Goal: Information Seeking & Learning: Check status

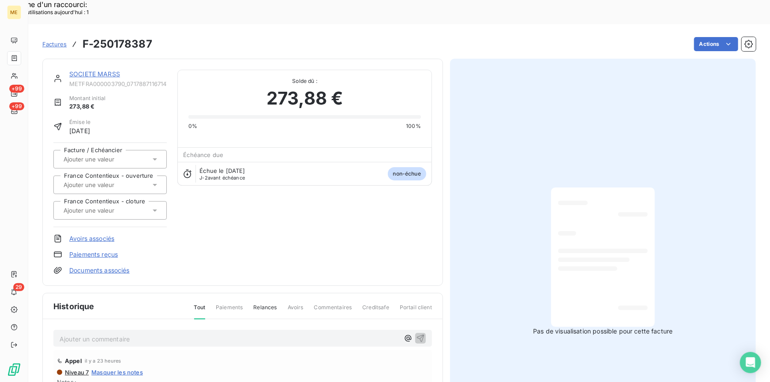
scroll to position [66, 0]
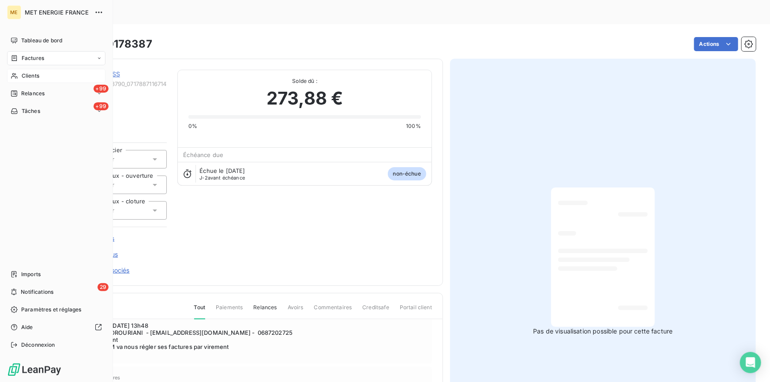
click at [23, 77] on span "Clients" at bounding box center [31, 76] width 18 height 8
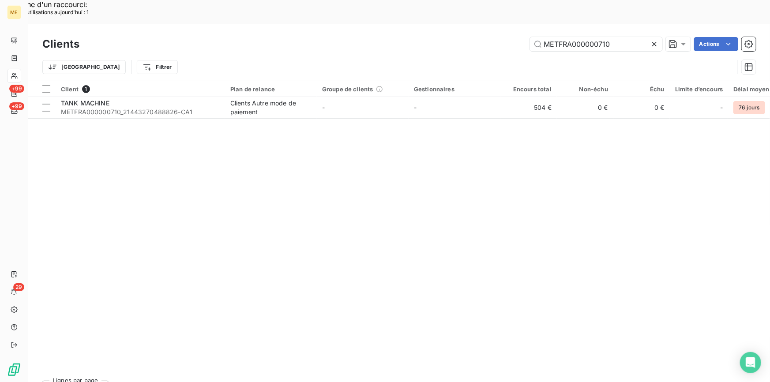
drag, startPoint x: 628, startPoint y: 18, endPoint x: 456, endPoint y: 13, distance: 171.8
click at [456, 37] on div "METFRA000000710 Actions" at bounding box center [423, 44] width 666 height 14
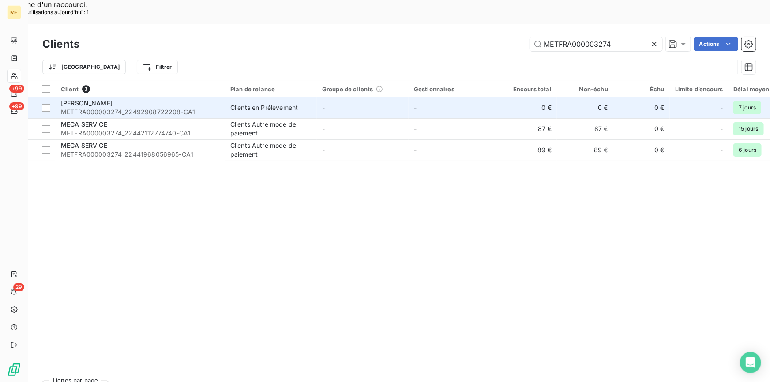
type input "METFRA000003274"
click at [210, 108] on span "METFRA000003274_22492908722208-CA1" at bounding box center [140, 112] width 159 height 9
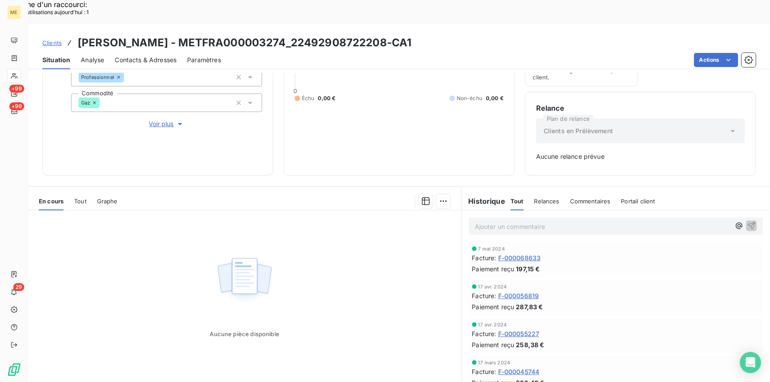
scroll to position [594, 0]
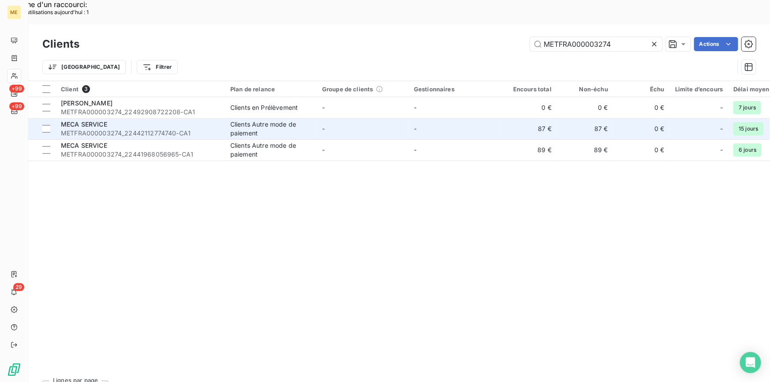
click at [119, 120] on div "MECA SERVICE" at bounding box center [140, 124] width 159 height 9
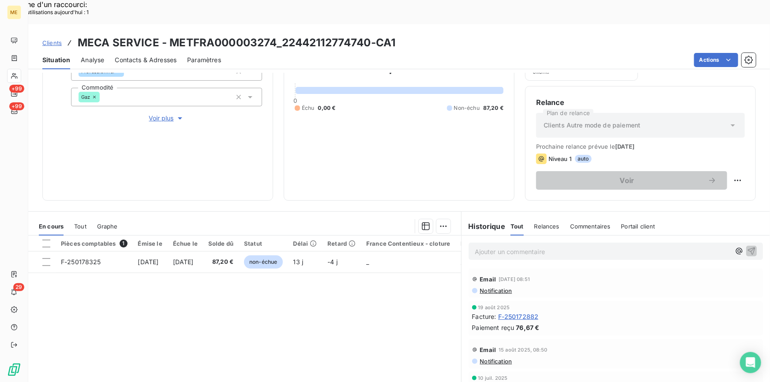
scroll to position [145, 0]
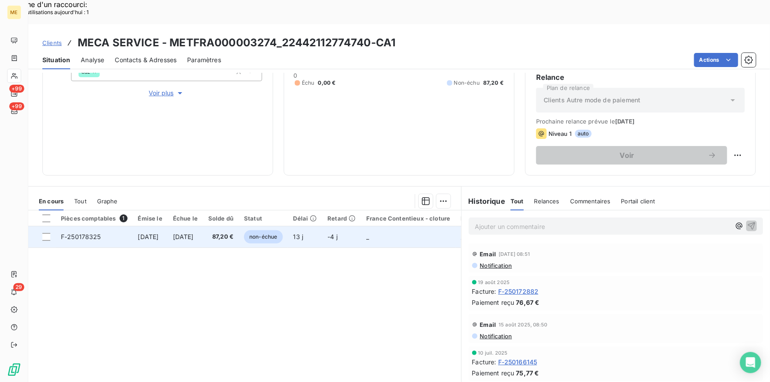
click at [233, 233] on span "87,20 €" at bounding box center [220, 237] width 25 height 9
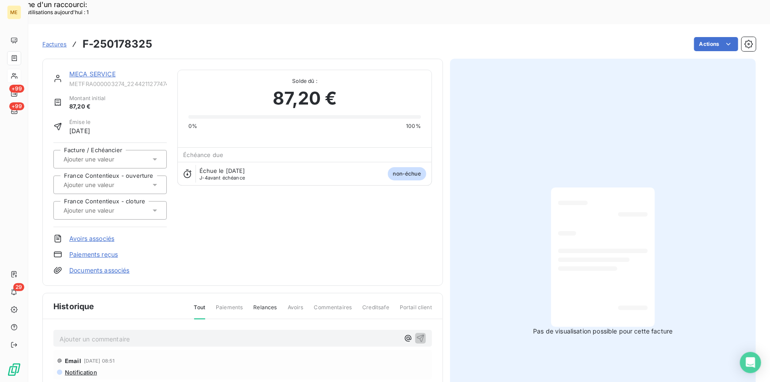
click at [624, 247] on div at bounding box center [603, 257] width 90 height 125
drag, startPoint x: 84, startPoint y: 19, endPoint x: 152, endPoint y: 18, distance: 68.0
click at [168, 35] on div "Factures F-250178325 Actions" at bounding box center [399, 44] width 714 height 19
copy section "F-250178325 Actions"
click at [54, 41] on span "Factures" at bounding box center [54, 44] width 24 height 7
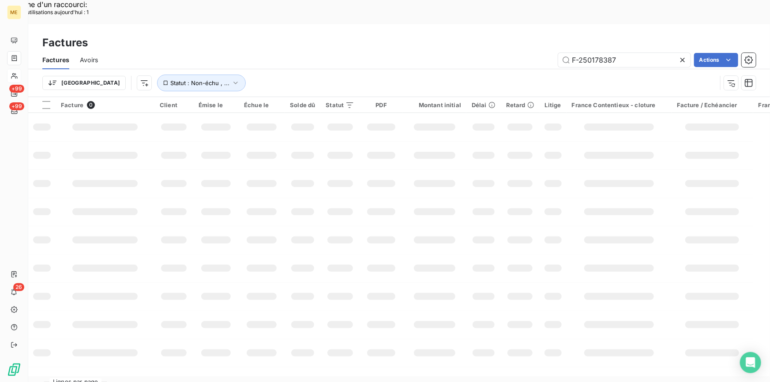
drag, startPoint x: 635, startPoint y: 37, endPoint x: 515, endPoint y: 37, distance: 119.6
click at [515, 53] on div "F-250178387 Actions" at bounding box center [433, 60] width 648 height 14
type input "F-250178182"
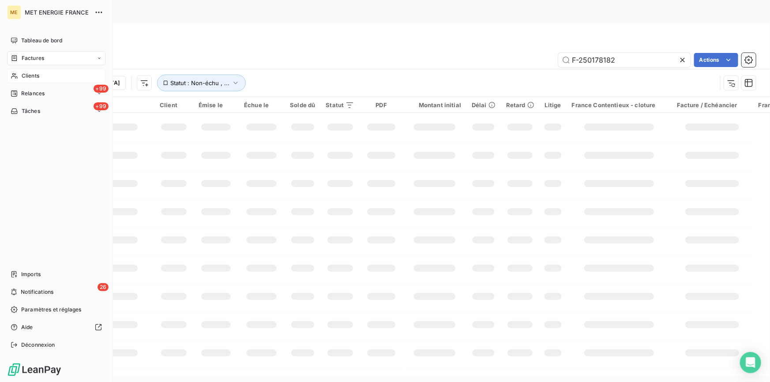
click at [39, 53] on div "Factures" at bounding box center [56, 58] width 98 height 14
click at [40, 70] on div "Factures" at bounding box center [62, 76] width 88 height 14
click at [39, 113] on span "Clients" at bounding box center [31, 111] width 18 height 8
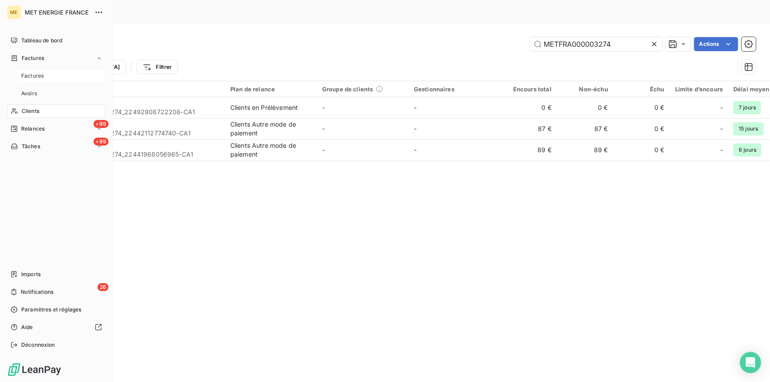
click at [35, 73] on span "Factures" at bounding box center [32, 76] width 23 height 8
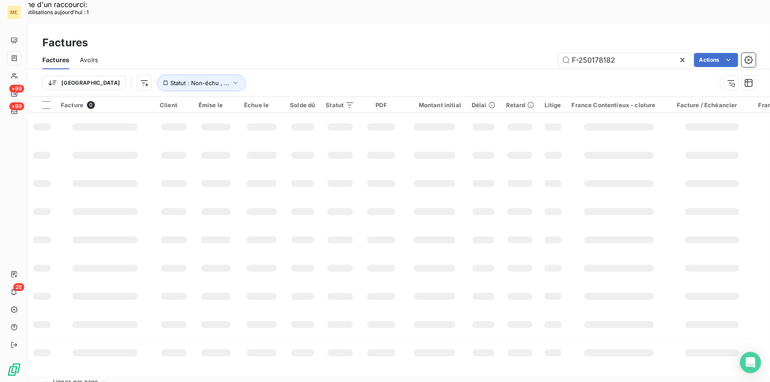
drag, startPoint x: 637, startPoint y: 34, endPoint x: 478, endPoint y: 37, distance: 158.9
click at [478, 53] on div "F-250178182 Actions" at bounding box center [433, 60] width 648 height 14
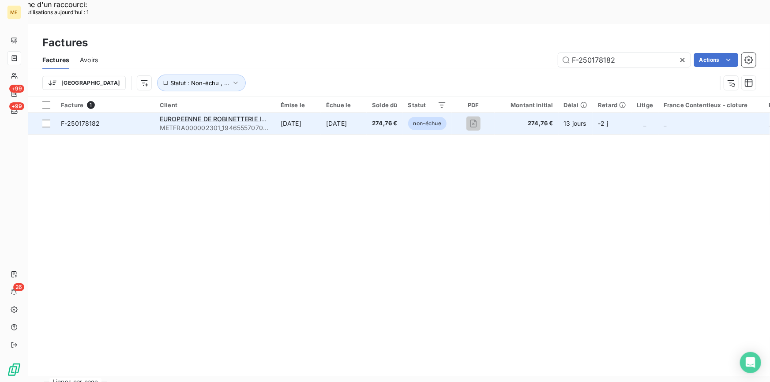
click at [110, 119] on span "F-250178182" at bounding box center [105, 123] width 88 height 9
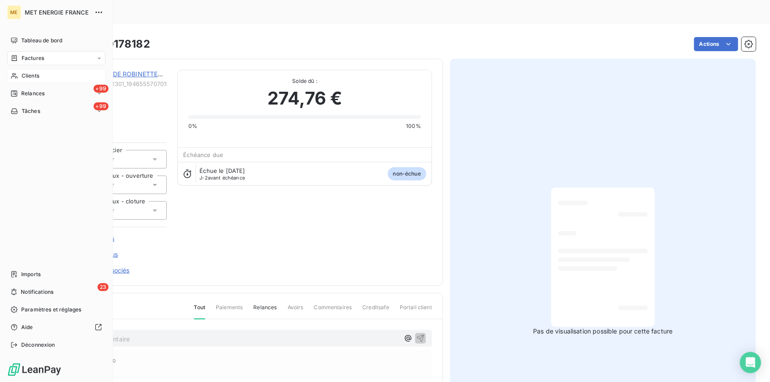
click at [19, 74] on div "Clients" at bounding box center [56, 76] width 98 height 14
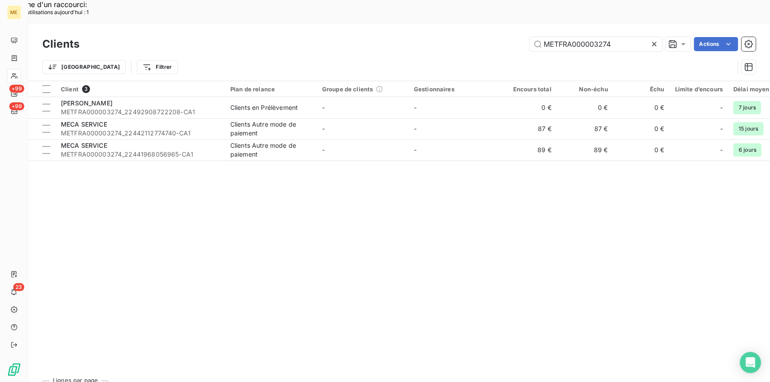
drag, startPoint x: 614, startPoint y: 22, endPoint x: 507, endPoint y: 13, distance: 108.1
click at [507, 37] on div "METFRA000003274 Actions" at bounding box center [423, 44] width 666 height 14
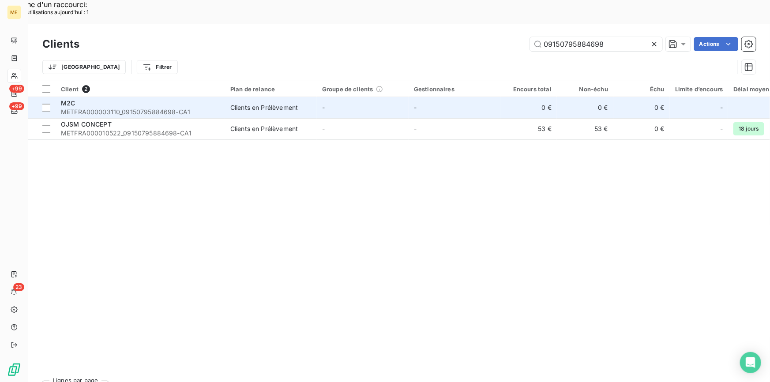
type input "09150795884698"
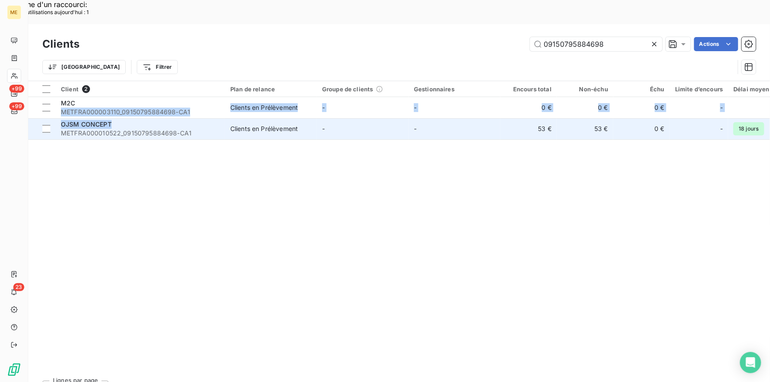
drag, startPoint x: 125, startPoint y: 82, endPoint x: 139, endPoint y: 98, distance: 21.3
click at [139, 120] on div "OJSM CONCEPT" at bounding box center [140, 124] width 159 height 9
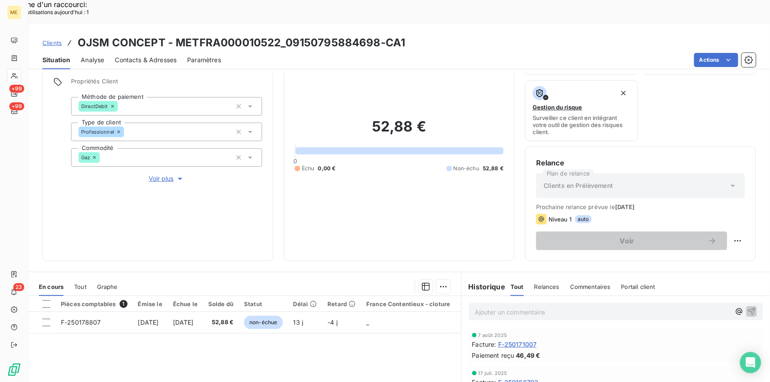
scroll to position [145, 0]
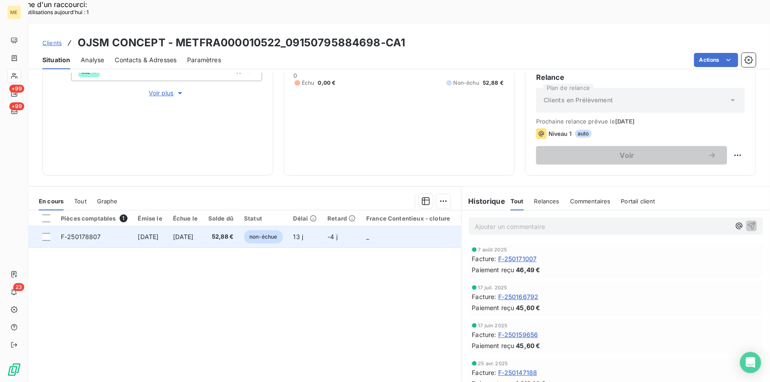
click at [233, 233] on span "52,88 €" at bounding box center [220, 237] width 25 height 9
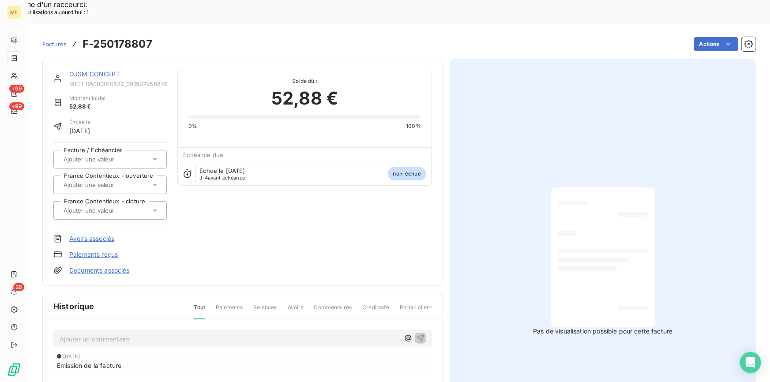
click at [53, 36] on div "Factures F-250178807" at bounding box center [97, 44] width 110 height 16
click at [53, 40] on link "Factures" at bounding box center [54, 44] width 24 height 9
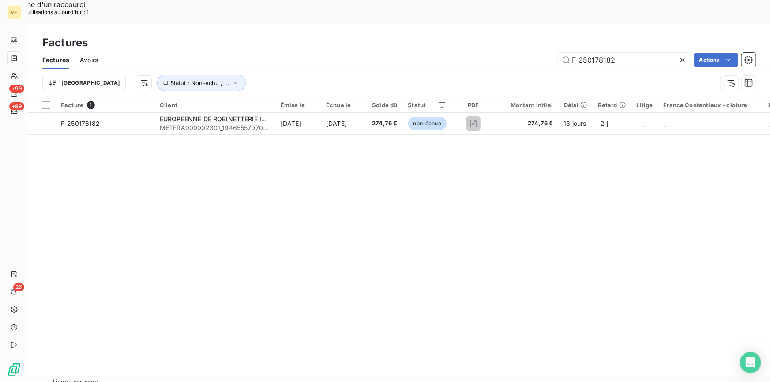
drag, startPoint x: 635, startPoint y: 34, endPoint x: 508, endPoint y: 19, distance: 127.6
click at [508, 24] on div "Factures Factures Avoirs F-250178182 Actions Trier Statut : Non-échu , ..." at bounding box center [399, 60] width 742 height 73
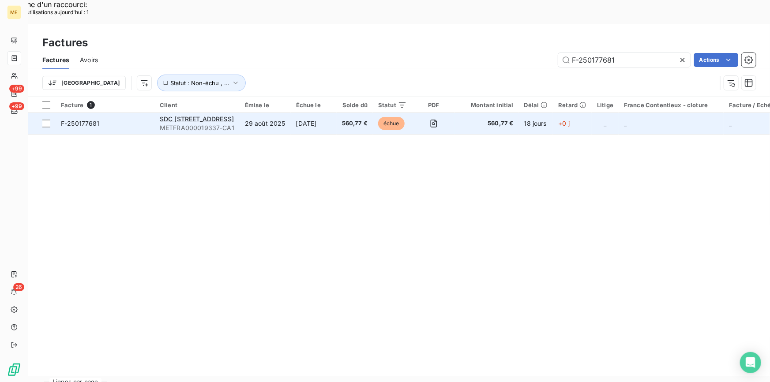
type input "F-250177681"
click at [123, 119] on span "F-250177681" at bounding box center [105, 123] width 88 height 9
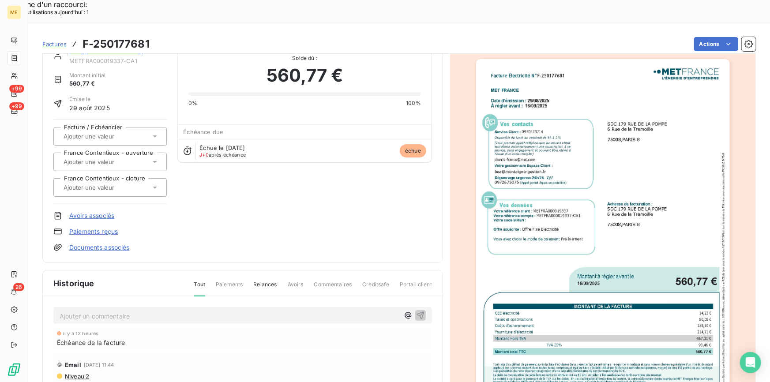
scroll to position [81, 0]
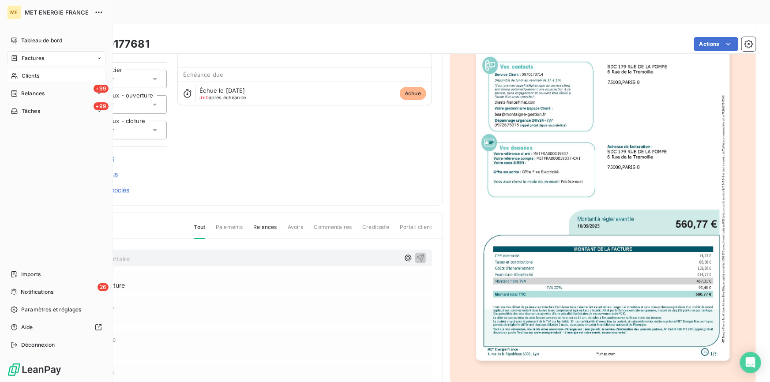
click at [15, 71] on div "Clients" at bounding box center [56, 76] width 98 height 14
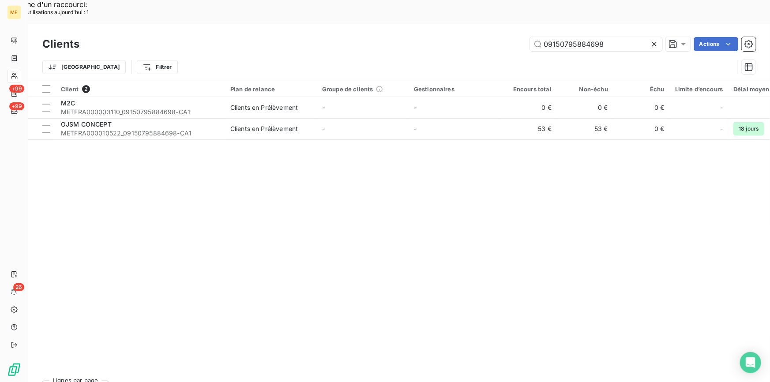
drag, startPoint x: 602, startPoint y: 22, endPoint x: 518, endPoint y: 19, distance: 83.9
click at [518, 37] on div "09150795884698 Actions" at bounding box center [423, 44] width 666 height 14
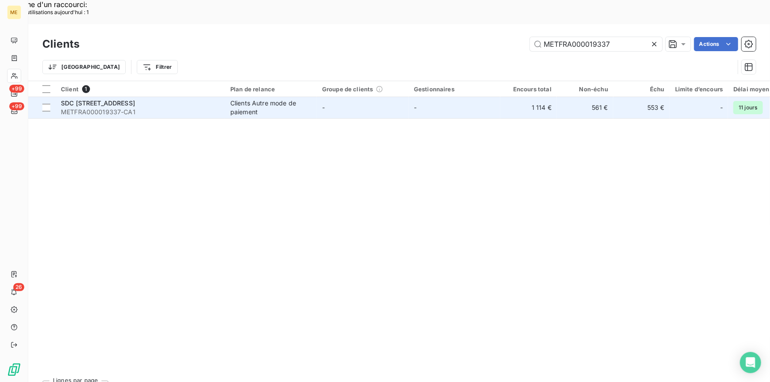
type input "METFRA000019337"
click at [181, 108] on span "METFRA000019337-CA1" at bounding box center [140, 112] width 159 height 9
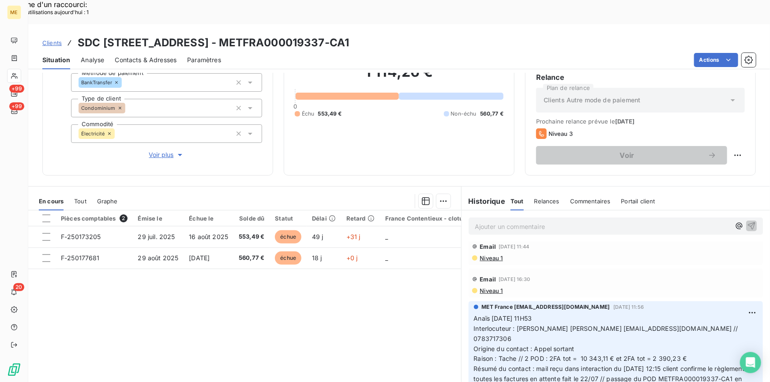
scroll to position [80, 0]
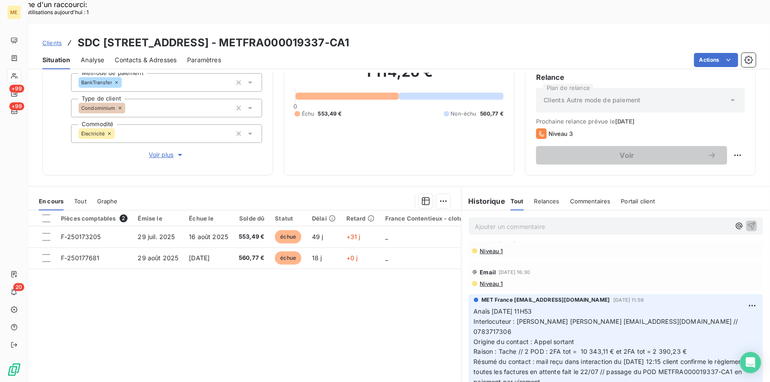
click at [58, 39] on span "Clients" at bounding box center [51, 42] width 19 height 7
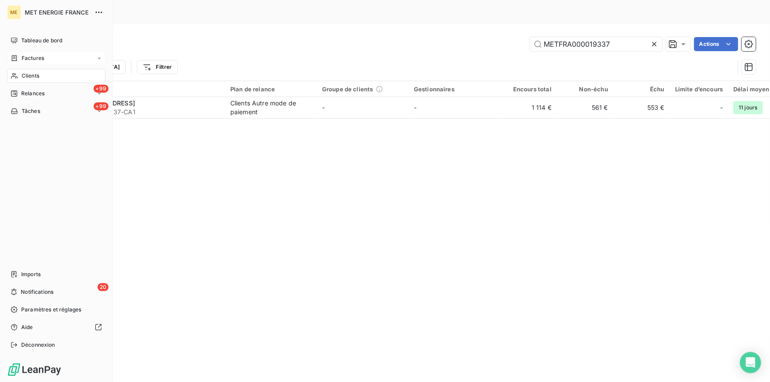
click at [30, 61] on span "Factures" at bounding box center [33, 58] width 23 height 8
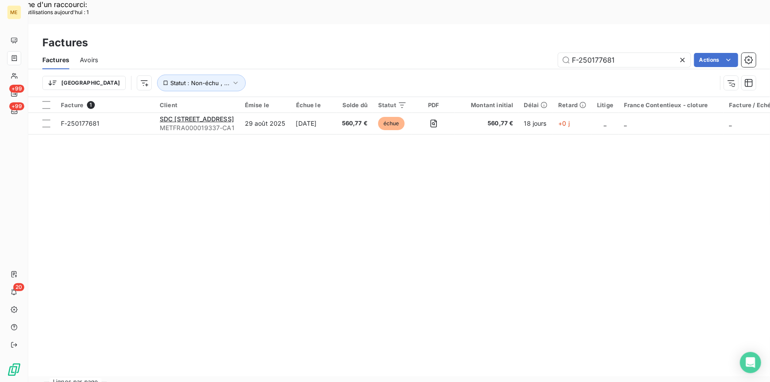
drag, startPoint x: 628, startPoint y: 41, endPoint x: 499, endPoint y: 41, distance: 128.9
click at [499, 53] on div "F-250177681 Actions" at bounding box center [433, 60] width 648 height 14
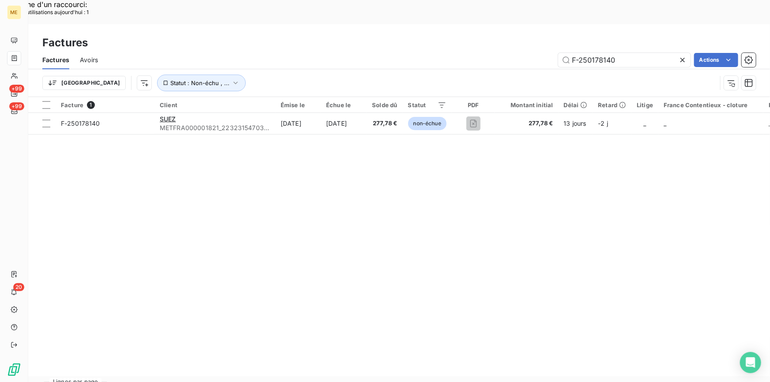
type input "F-250178140"
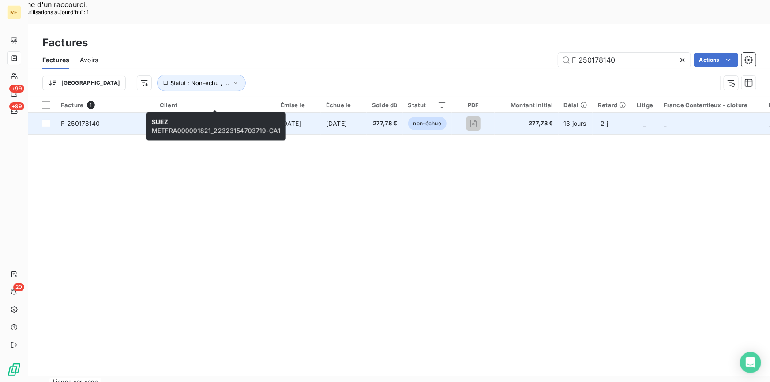
drag, startPoint x: 156, startPoint y: 105, endPoint x: 265, endPoint y: 104, distance: 109.0
click at [265, 113] on td "SUEZ METFRA000001821_22323154703719-CA1" at bounding box center [214, 123] width 121 height 21
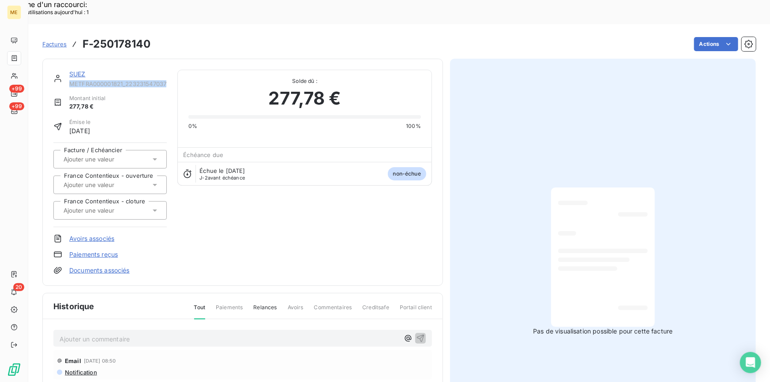
drag, startPoint x: 70, startPoint y: 60, endPoint x: 167, endPoint y: 61, distance: 97.1
click at [167, 70] on div "SUEZ METFRA000001821_22323154703719-CA1 Montant initial 277,78 € Émise le [DATE…" at bounding box center [242, 172] width 379 height 205
copy span "METFRA000001821_223231547037"
click at [60, 40] on link "Factures" at bounding box center [54, 44] width 24 height 9
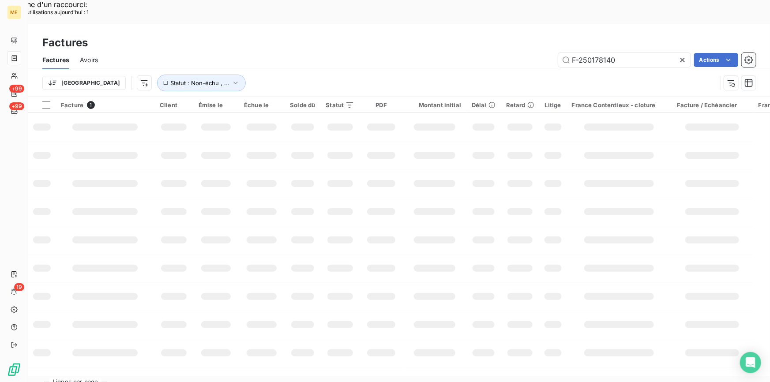
drag, startPoint x: 629, startPoint y: 39, endPoint x: 534, endPoint y: 40, distance: 95.3
click at [534, 53] on div "F-250178140 Actions" at bounding box center [433, 60] width 648 height 14
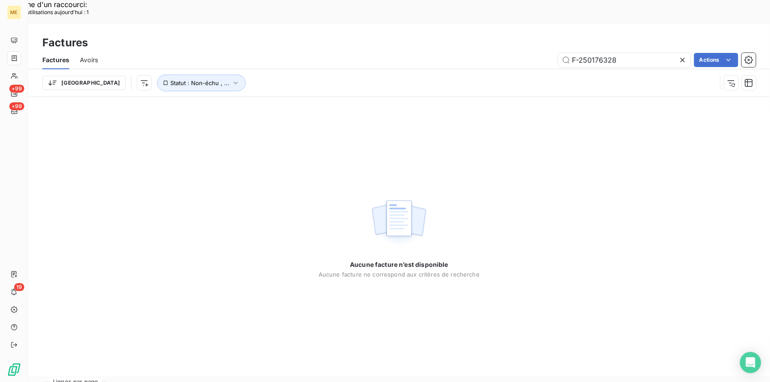
type input "F-250176328"
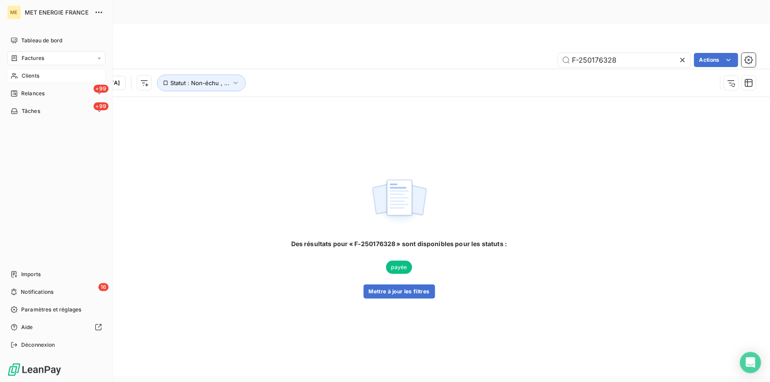
click at [30, 76] on span "Clients" at bounding box center [31, 76] width 18 height 8
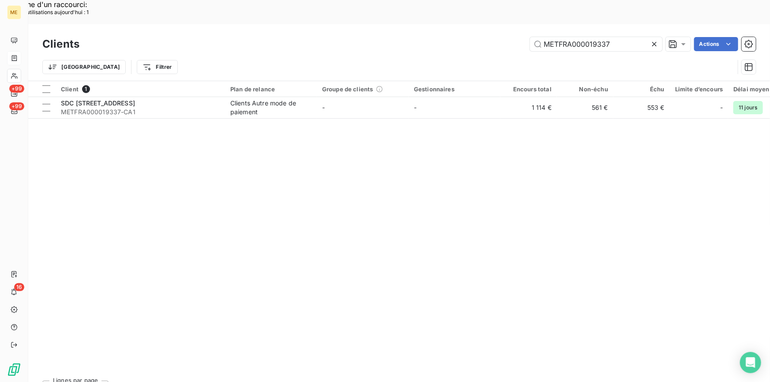
drag, startPoint x: 618, startPoint y: 17, endPoint x: 508, endPoint y: 17, distance: 110.3
click at [508, 37] on div "METFRA000019337 Actions" at bounding box center [423, 44] width 666 height 14
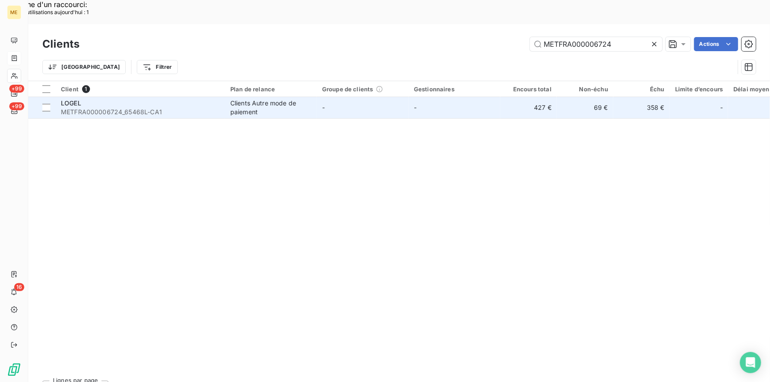
type input "METFRA000006724"
click at [126, 108] on span "METFRA000006724_65468L-CA1" at bounding box center [140, 112] width 159 height 9
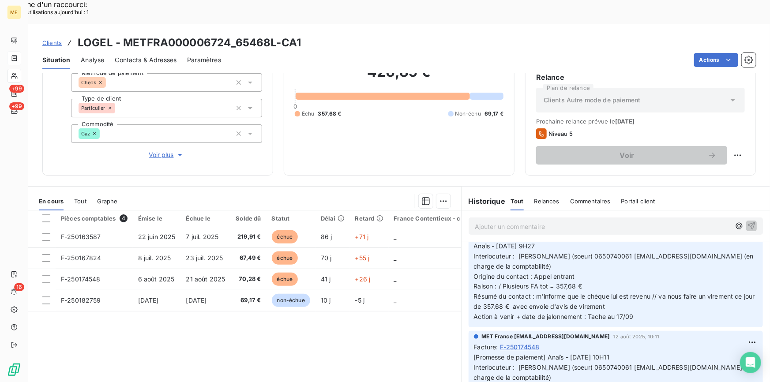
scroll to position [40, 0]
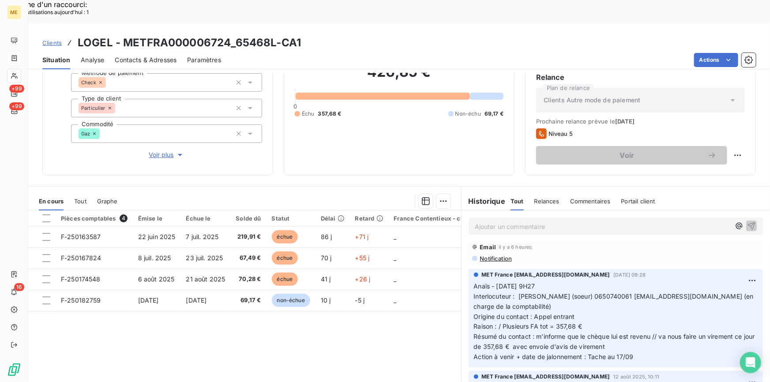
click at [507, 221] on p "Ajouter un commentaire ﻿" at bounding box center [603, 226] width 256 height 11
click at [538, 221] on p "[PERSON_NAME] -" at bounding box center [603, 226] width 256 height 10
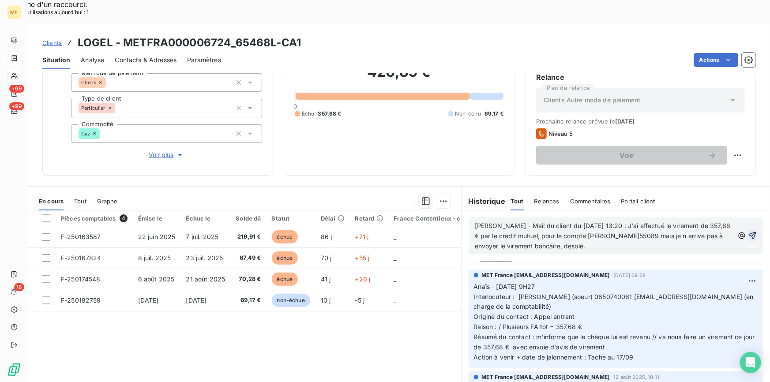
click at [749, 232] on icon "button" at bounding box center [753, 236] width 8 height 8
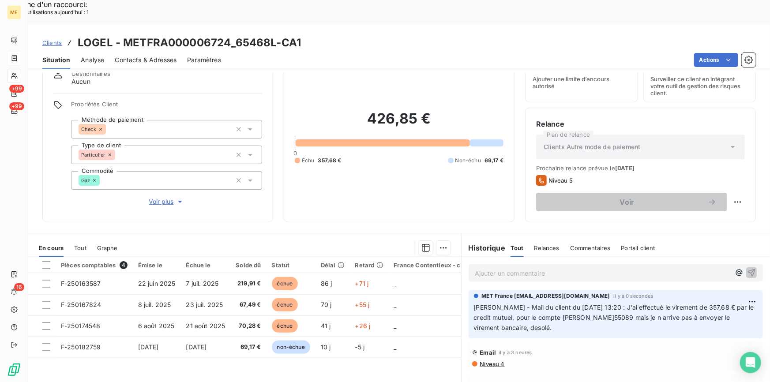
scroll to position [80, 0]
